Goal: Task Accomplishment & Management: Manage account settings

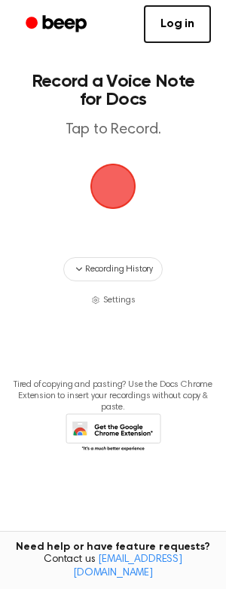
click at [107, 185] on img "button" at bounding box center [112, 186] width 45 height 45
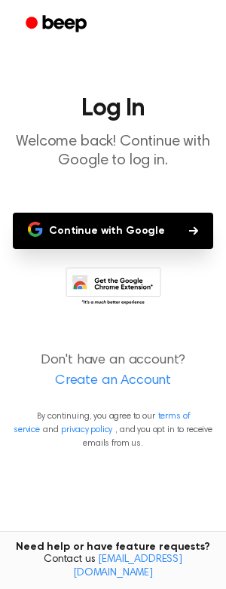
click at [106, 237] on button "Continue with Google" at bounding box center [113, 231] width 201 height 36
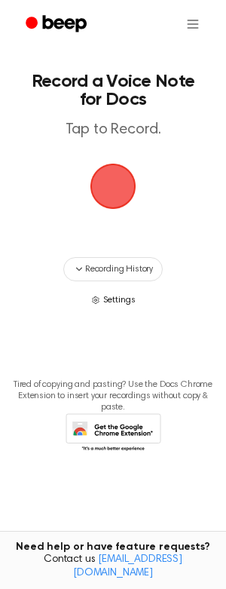
click at [123, 303] on span "Settings" at bounding box center [119, 300] width 32 height 14
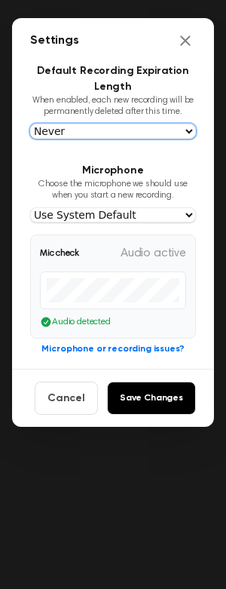
click at [30, 124] on select "Never [DATE] [DATE] [DATE] [DATE]" at bounding box center [113, 131] width 166 height 15
click at [63, 84] on section "Default Recording Expiration Length When enabled, each new recording will be pe…" at bounding box center [113, 100] width 166 height 75
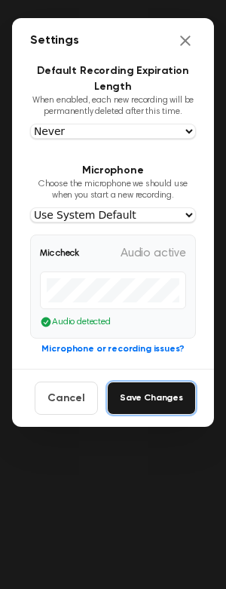
click at [154, 397] on button "Save Changes" at bounding box center [151, 397] width 89 height 33
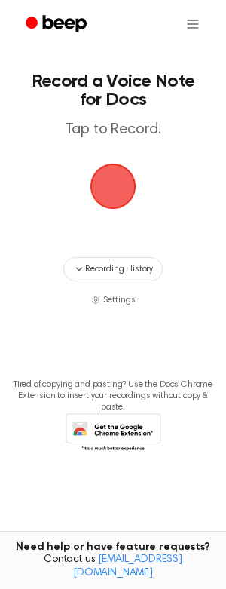
click at [92, 188] on span "button" at bounding box center [113, 186] width 42 height 42
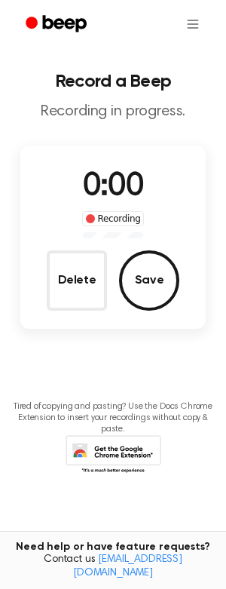
click at [88, 185] on span "0:00" at bounding box center [113, 187] width 60 height 32
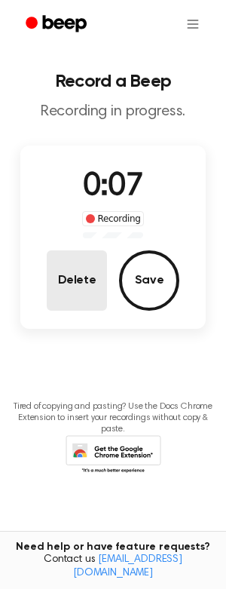
click at [78, 276] on button "Delete" at bounding box center [77, 280] width 60 height 60
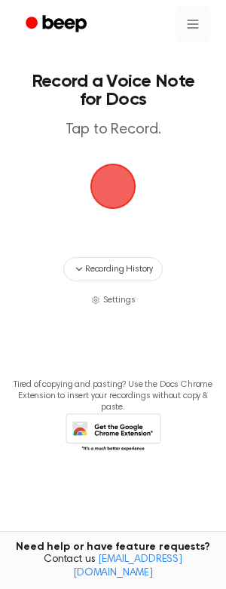
click at [190, 29] on html "Record a Voice Note for Docs Tap to Record. Recording History Settings Tired of…" at bounding box center [113, 294] width 226 height 589
click at [180, 60] on div "Settings" at bounding box center [185, 61] width 54 height 25
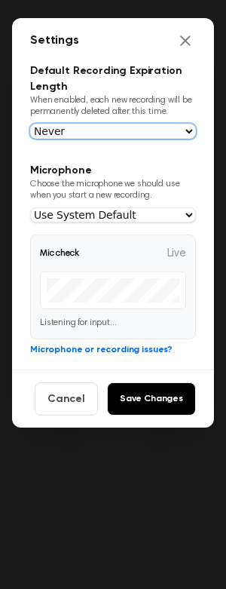
click at [30, 124] on select "Never [DATE] [DATE] [DATE] [DATE]" at bounding box center [113, 131] width 166 height 15
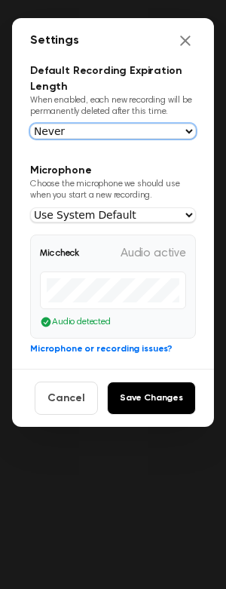
click at [179, 126] on select "Never [DATE] [DATE] [DATE] [DATE]" at bounding box center [113, 131] width 166 height 15
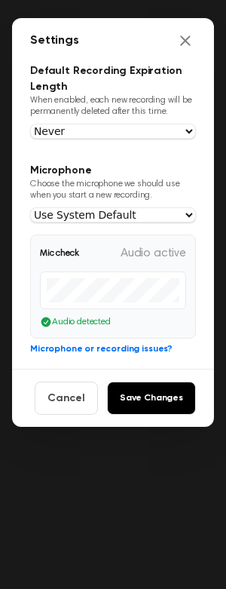
click at [194, 207] on div "Microphone Use System Default Built-in Audio Аналоговый стерео Monitor of Built…" at bounding box center [113, 214] width 166 height 15
click at [72, 389] on button "Cancel" at bounding box center [66, 397] width 63 height 33
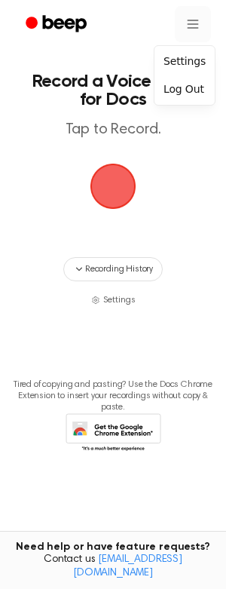
click at [194, 21] on html "Record a Voice Note for Docs Tap to Record. Recording History Settings Tired of…" at bounding box center [113, 294] width 226 height 589
click at [185, 90] on div "Log Out" at bounding box center [185, 89] width 54 height 25
